Goal: Task Accomplishment & Management: Manage account settings

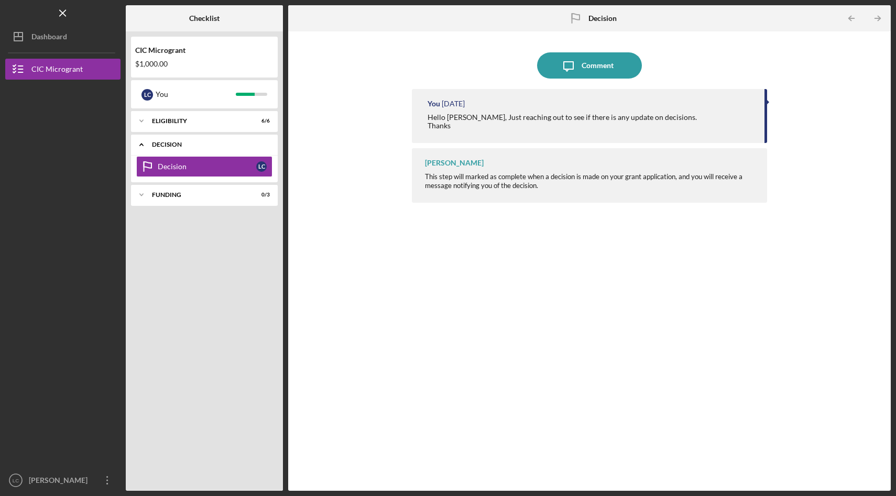
click at [135, 140] on icon "Icon/Expander" at bounding box center [141, 144] width 21 height 21
